Goal: Task Accomplishment & Management: Use online tool/utility

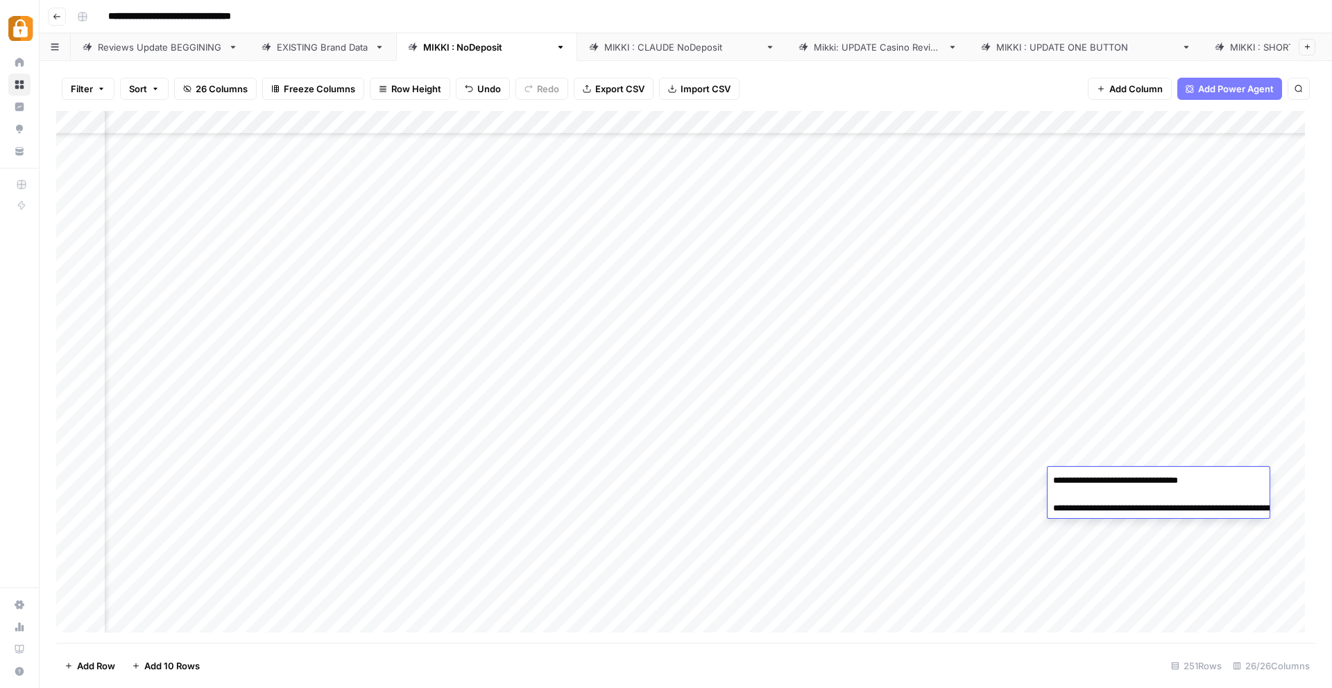
scroll to position [5444, 2474]
click at [663, 538] on div "Add Column" at bounding box center [685, 377] width 1259 height 532
click at [477, 527] on div "Add Column" at bounding box center [685, 377] width 1259 height 532
click at [345, 535] on div "Add Column" at bounding box center [685, 377] width 1259 height 532
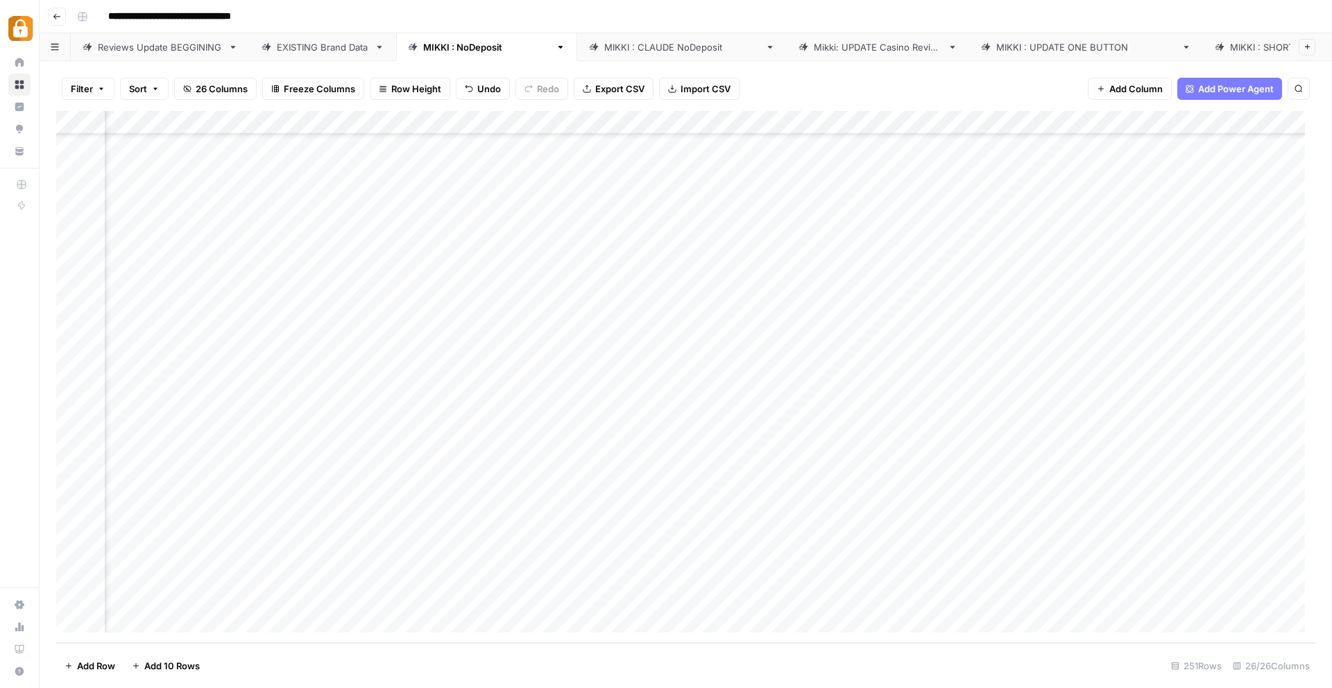
click at [446, 524] on div "Add Column" at bounding box center [685, 377] width 1259 height 532
click at [533, 524] on div "Add Column" at bounding box center [685, 377] width 1259 height 532
click at [573, 524] on div "Add Column" at bounding box center [685, 377] width 1259 height 532
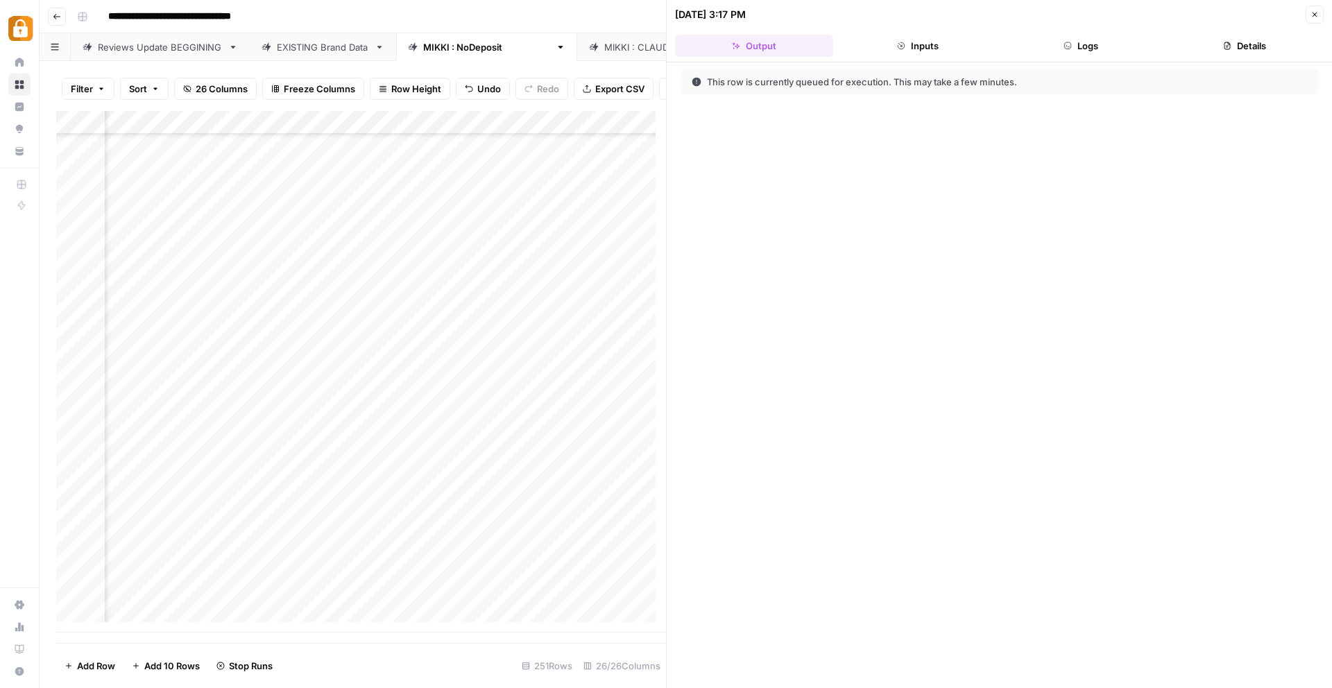
click at [1313, 13] on icon "button" at bounding box center [1315, 14] width 5 height 5
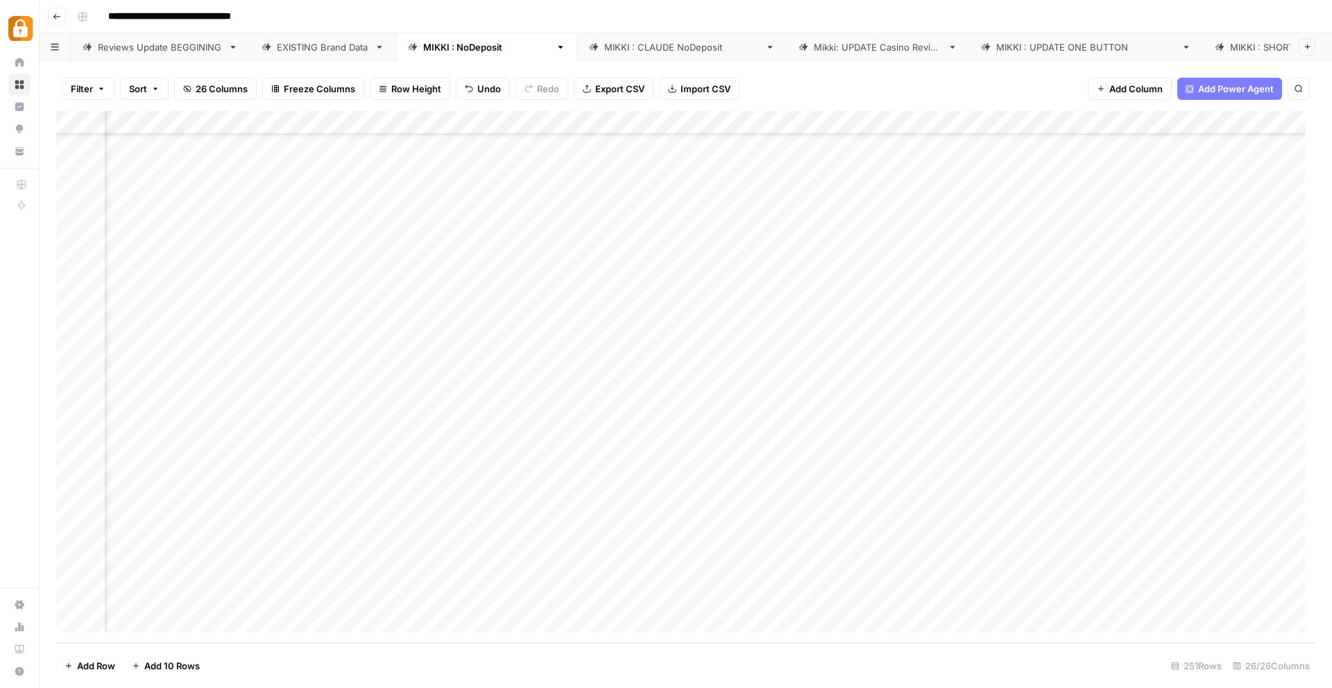
scroll to position [5444, 2474]
click at [1000, 524] on div "Add Column" at bounding box center [685, 377] width 1259 height 532
click at [1139, 524] on div "Add Column" at bounding box center [685, 377] width 1259 height 532
click at [1146, 526] on div "Add Column" at bounding box center [685, 377] width 1259 height 532
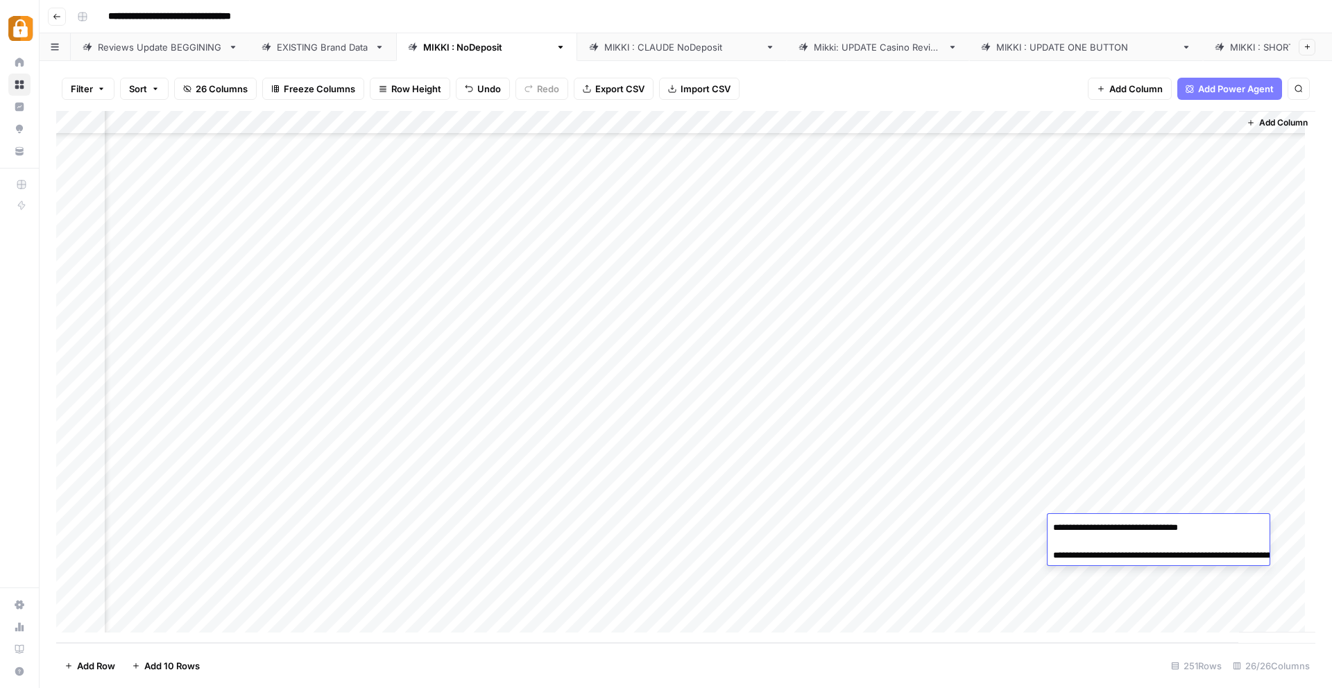
drag, startPoint x: 1233, startPoint y: 568, endPoint x: 1118, endPoint y: 557, distance: 115.7
click at [1118, 557] on textarea "**********" at bounding box center [1186, 548] width 277 height 61
